Goal: Information Seeking & Learning: Check status

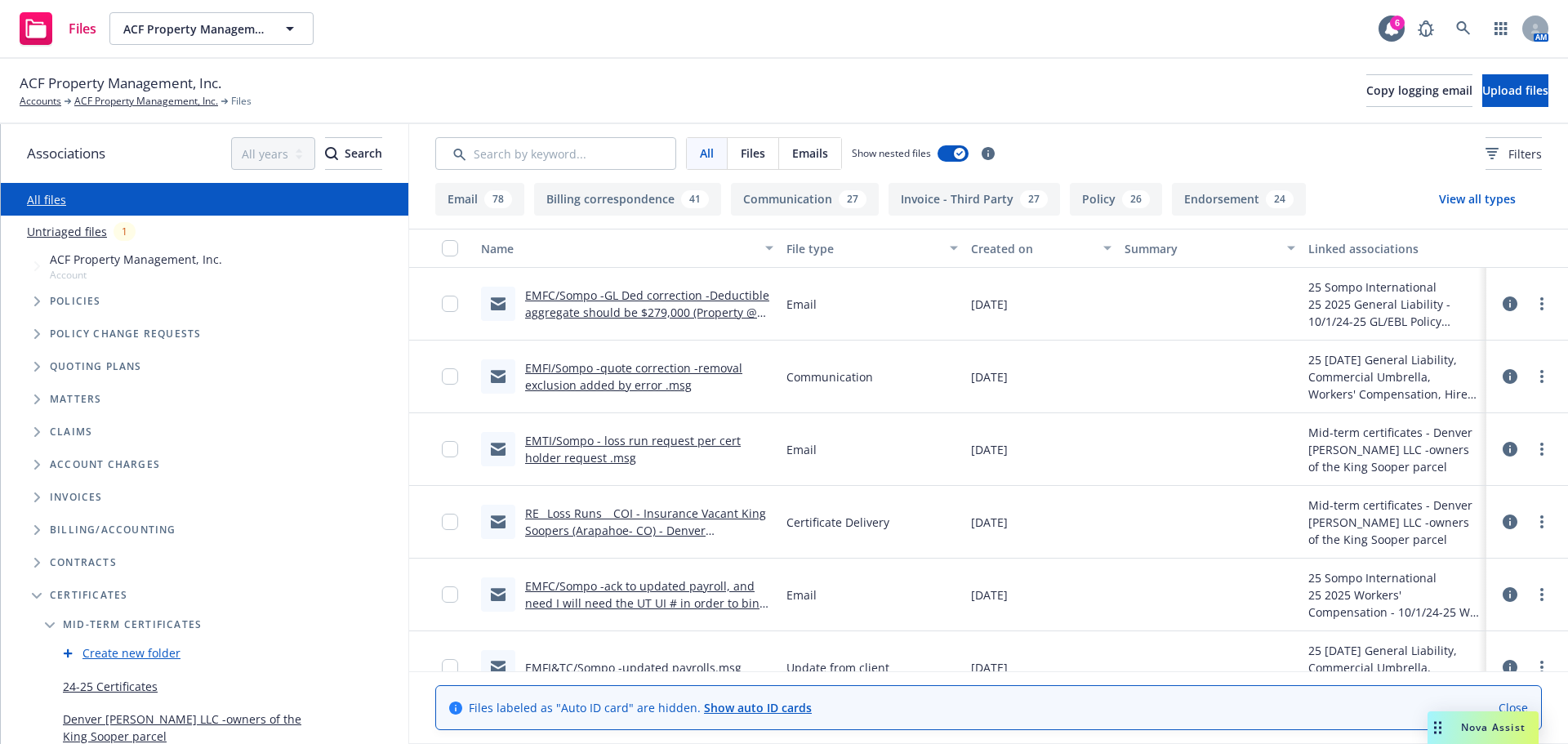
scroll to position [245, 0]
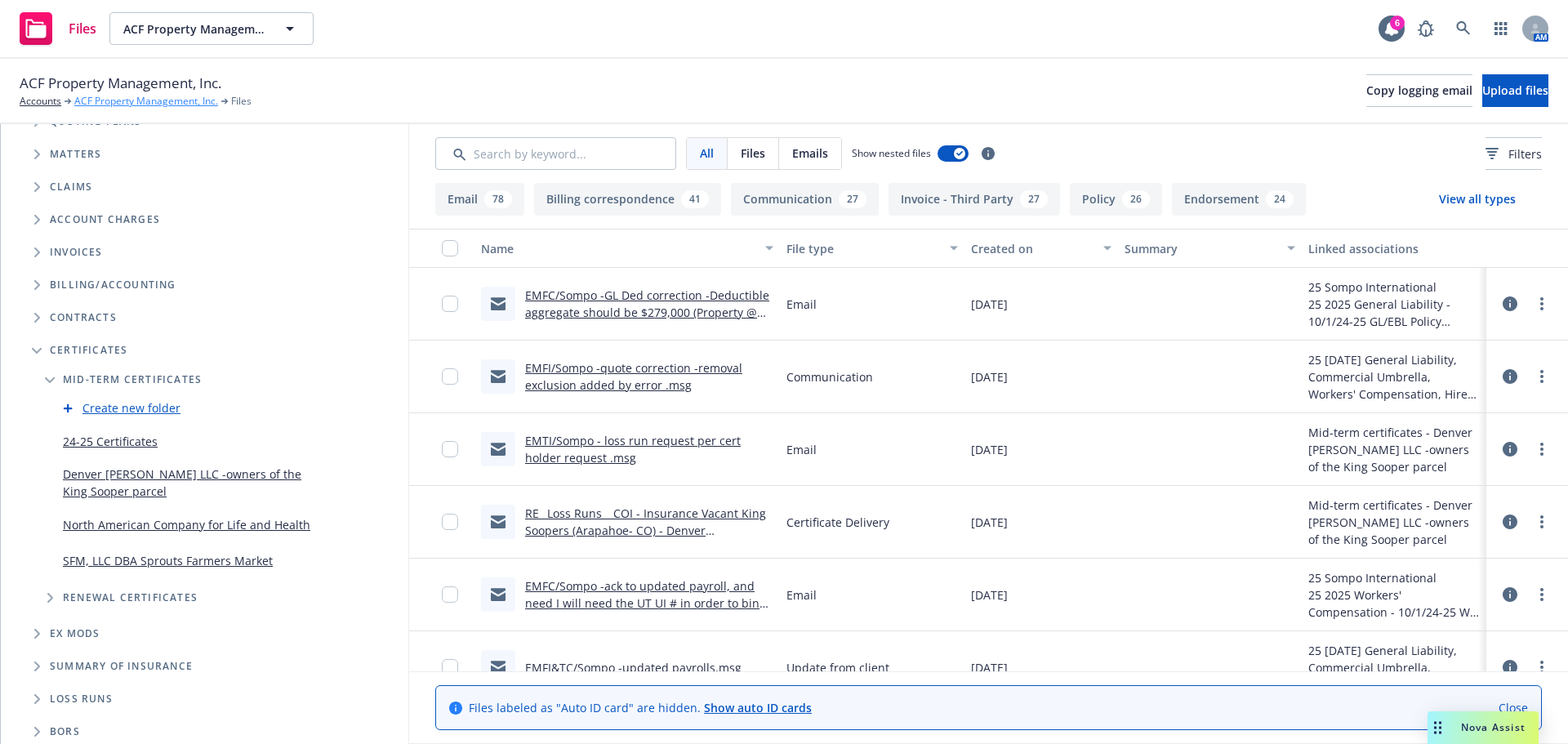
click at [120, 97] on link "ACF Property Management, Inc." at bounding box center [145, 101] width 144 height 15
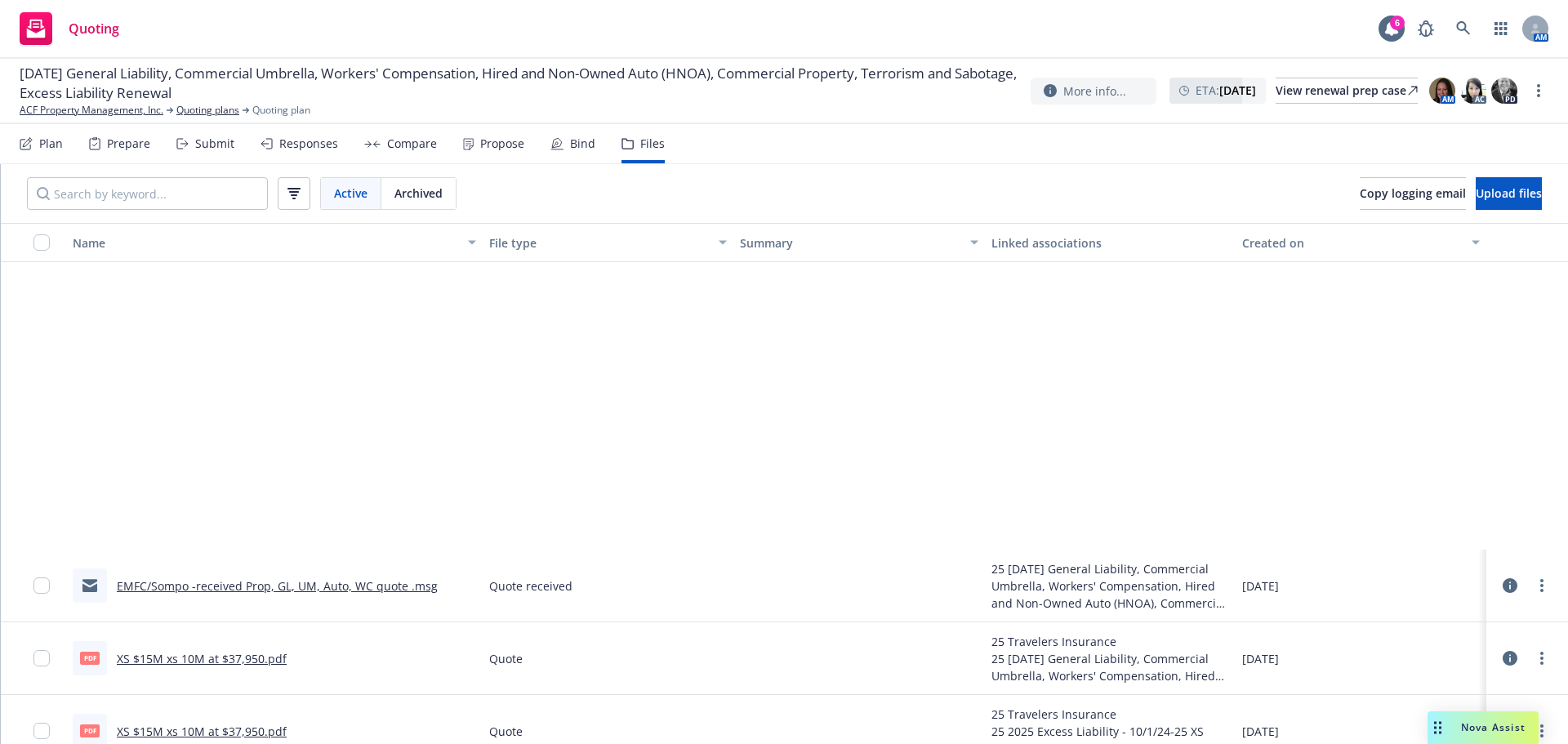
scroll to position [408, 0]
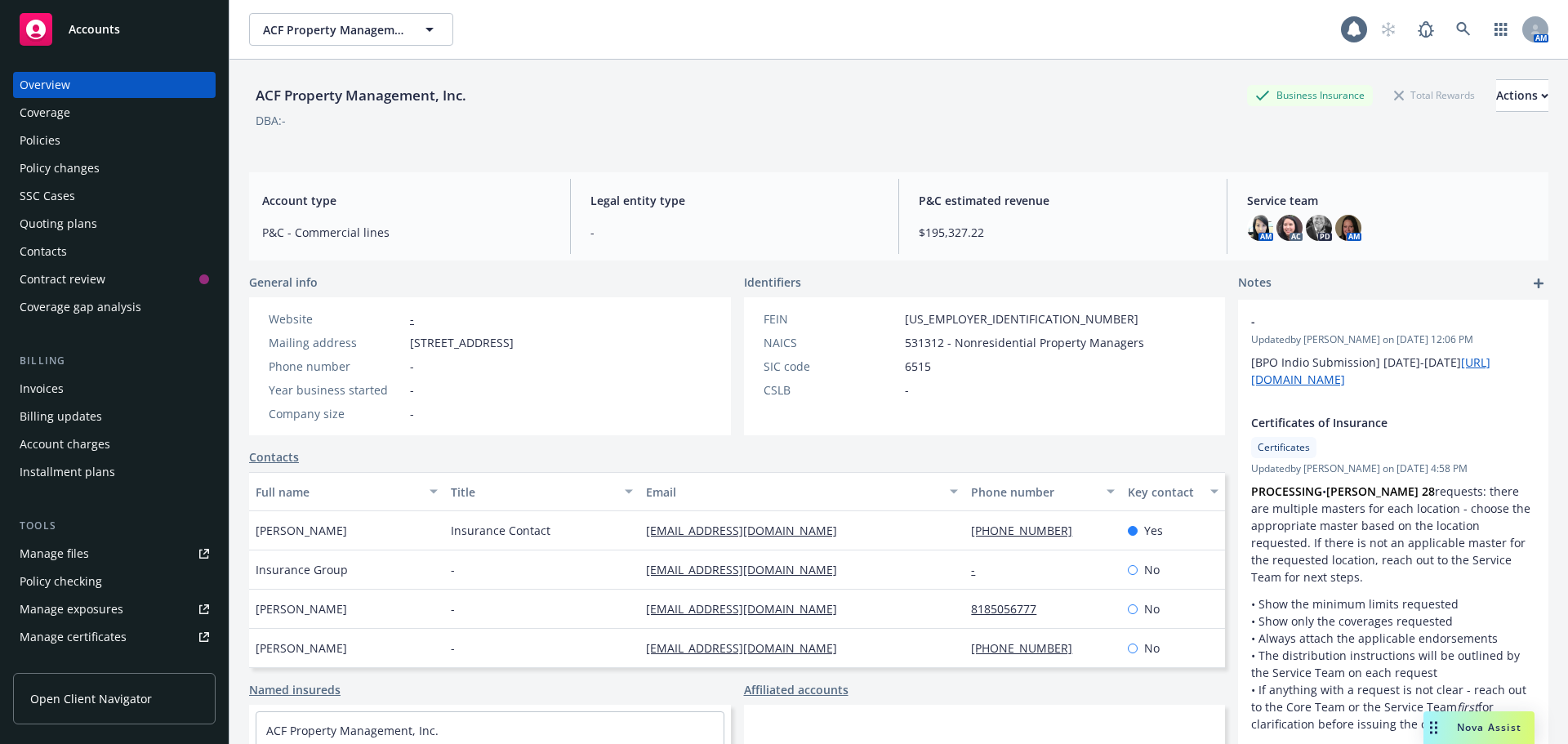
click at [52, 139] on div "Policies" at bounding box center [40, 140] width 41 height 26
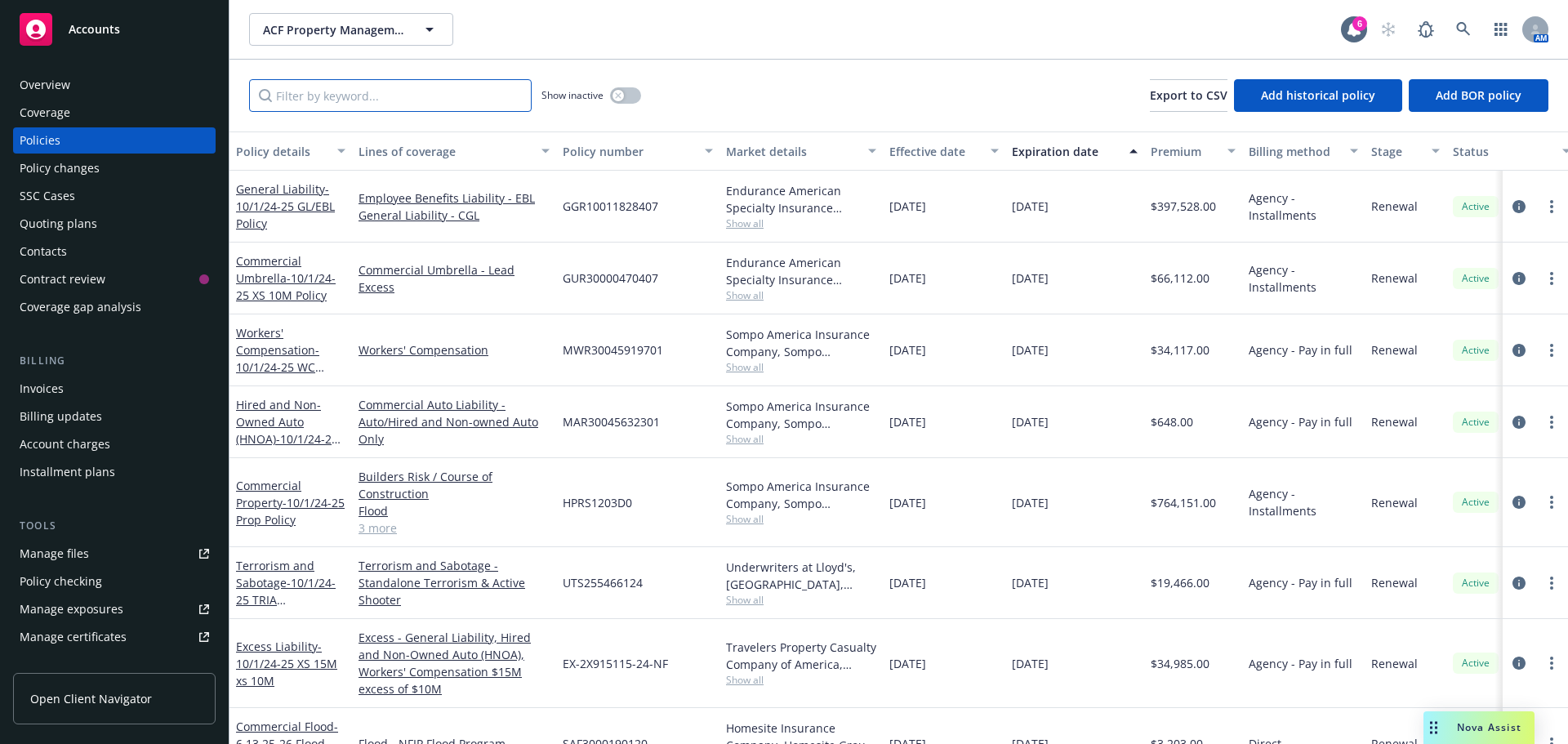
drag, startPoint x: 433, startPoint y: 99, endPoint x: 471, endPoint y: 21, distance: 86.8
click at [433, 98] on input "Filter by keyword..." at bounding box center [390, 95] width 282 height 32
type input "prop"
click at [1512, 504] on icon "circleInformation" at bounding box center [1518, 502] width 13 height 13
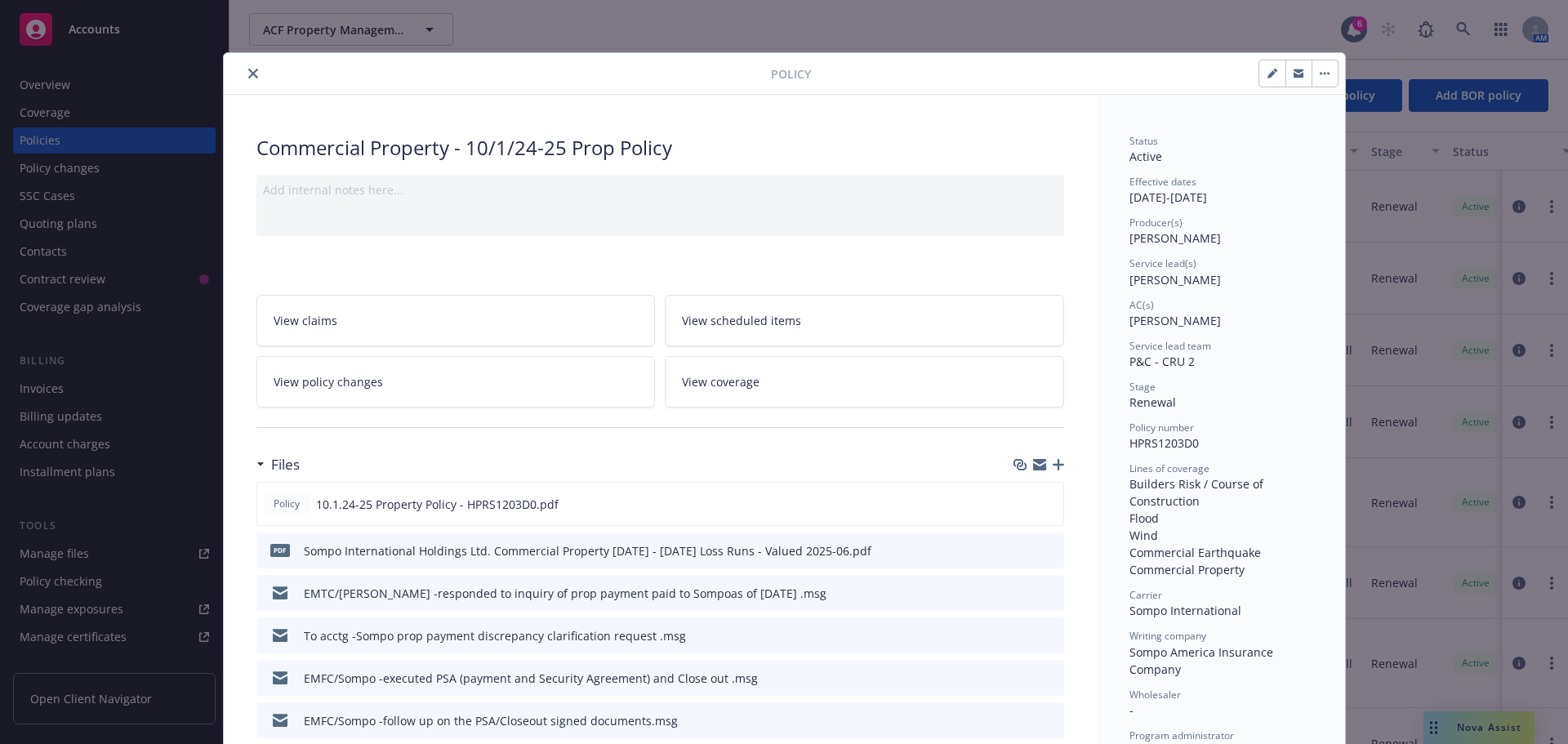
click at [392, 382] on link "View policy changes" at bounding box center [456, 382] width 399 height 52
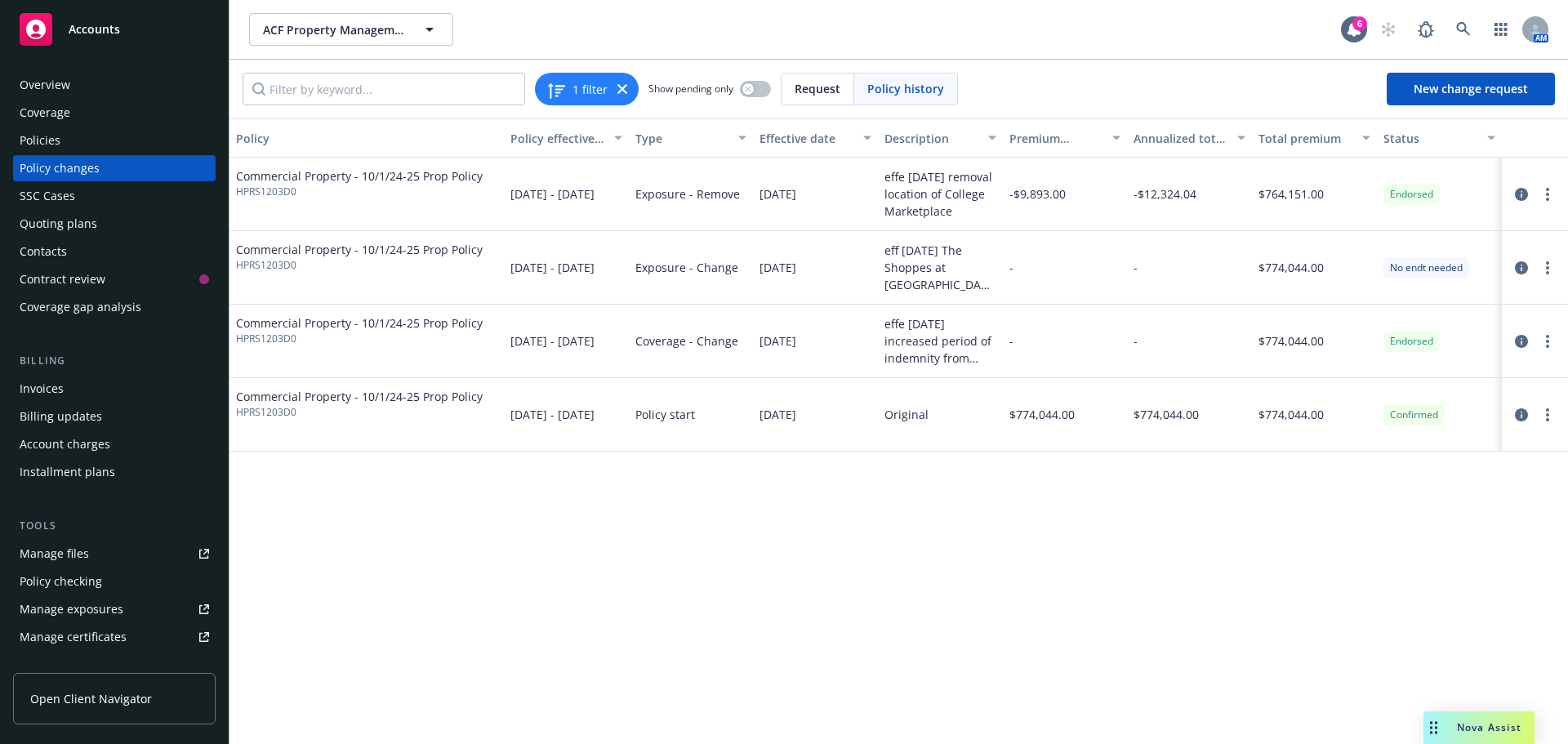
click at [47, 138] on div "Policies" at bounding box center [40, 140] width 41 height 26
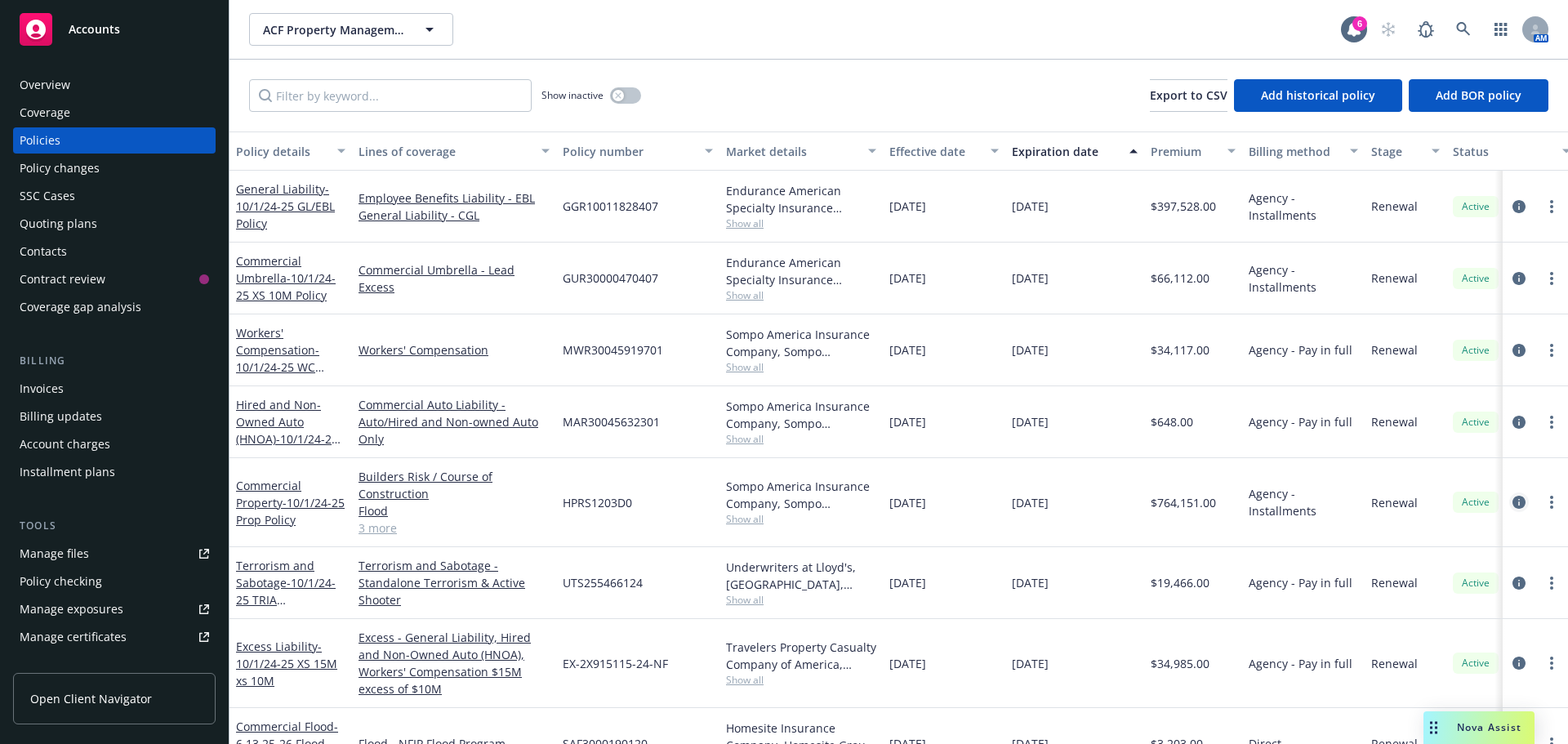
click at [1512, 501] on icon "circleInformation" at bounding box center [1518, 502] width 13 height 13
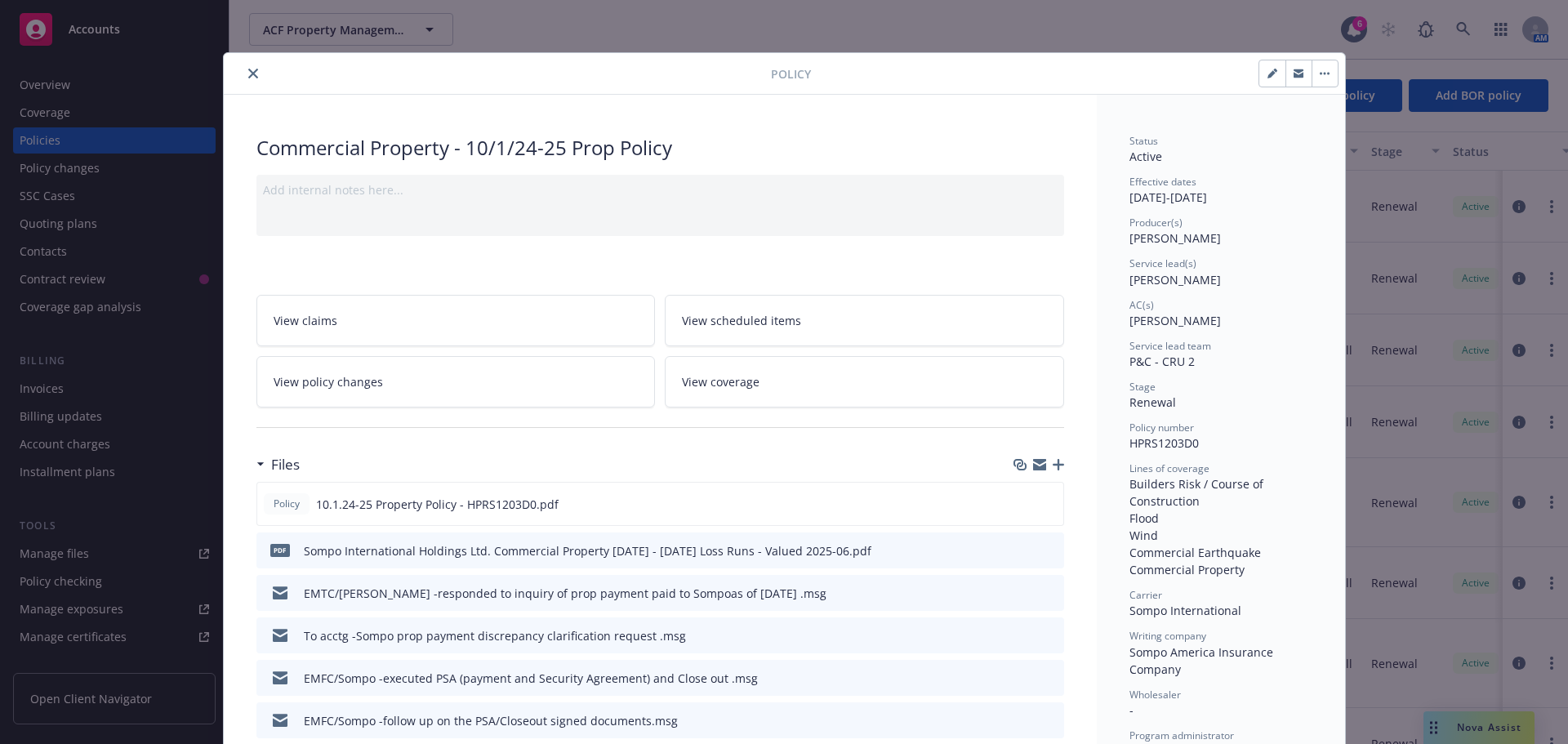
scroll to position [49, 0]
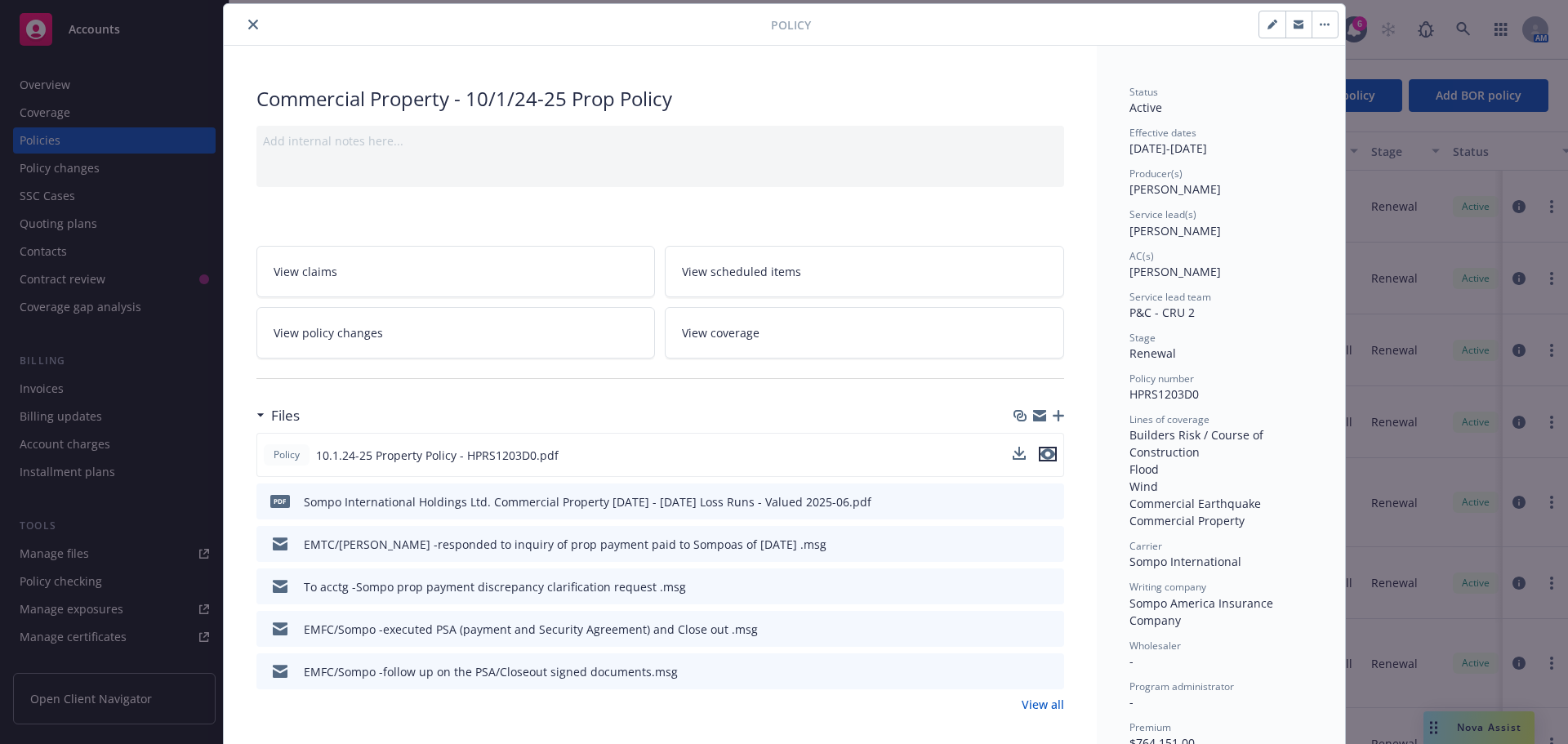
click at [1045, 454] on icon "preview file" at bounding box center [1047, 454] width 15 height 12
